Goal: Task Accomplishment & Management: Manage account settings

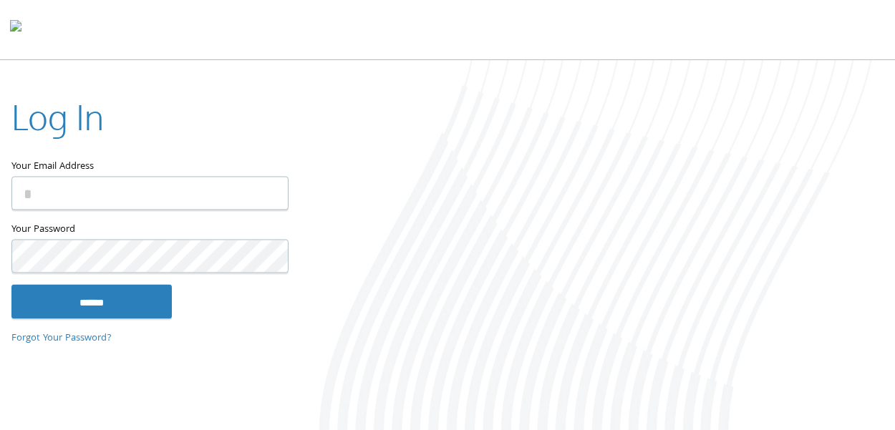
click at [192, 190] on input "Your Email Address" at bounding box center [149, 193] width 277 height 34
type input "**********"
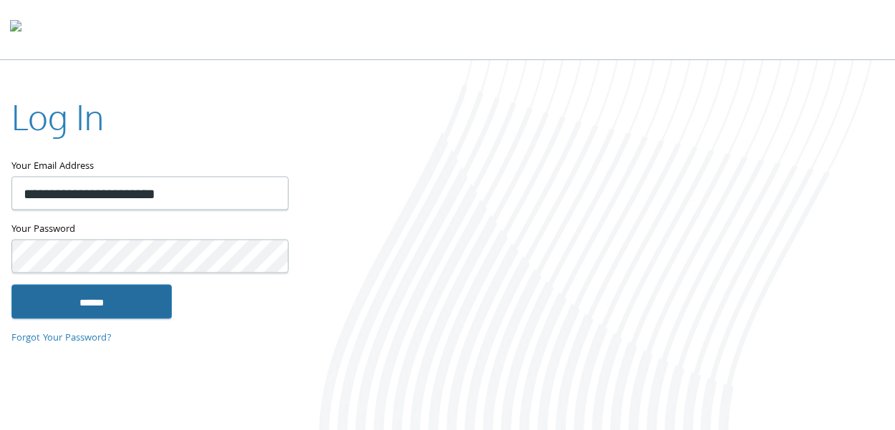
click at [114, 308] on input "******" at bounding box center [91, 301] width 160 height 34
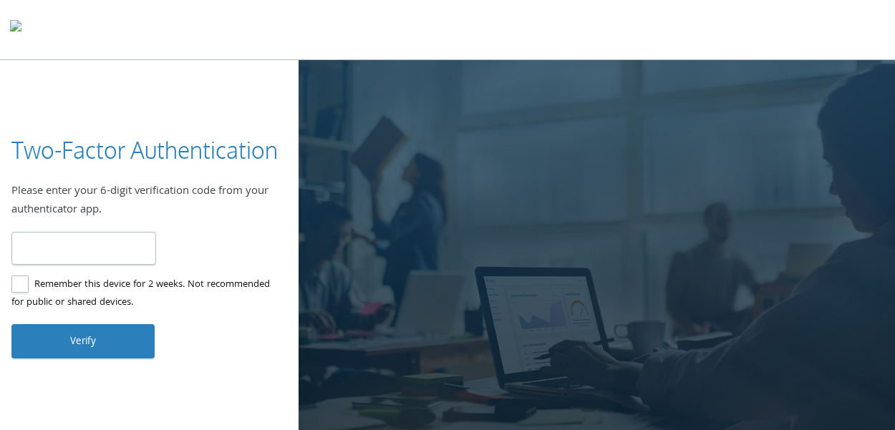
type input "******"
